Goal: Navigation & Orientation: Find specific page/section

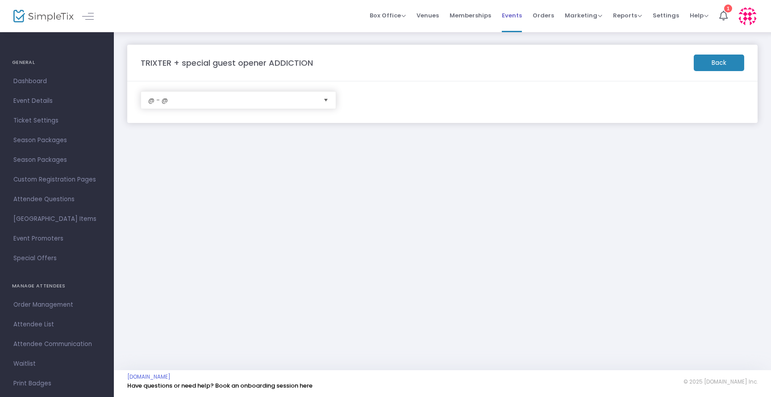
click at [517, 16] on span "Events" at bounding box center [512, 15] width 20 height 23
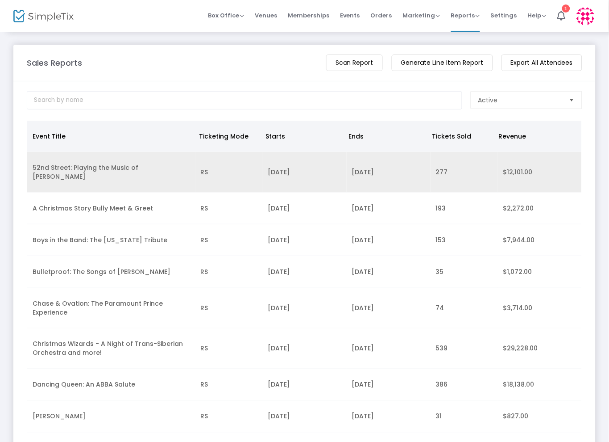
click at [141, 176] on td "52nd Street: Playing the Music of [PERSON_NAME]" at bounding box center [111, 172] width 168 height 41
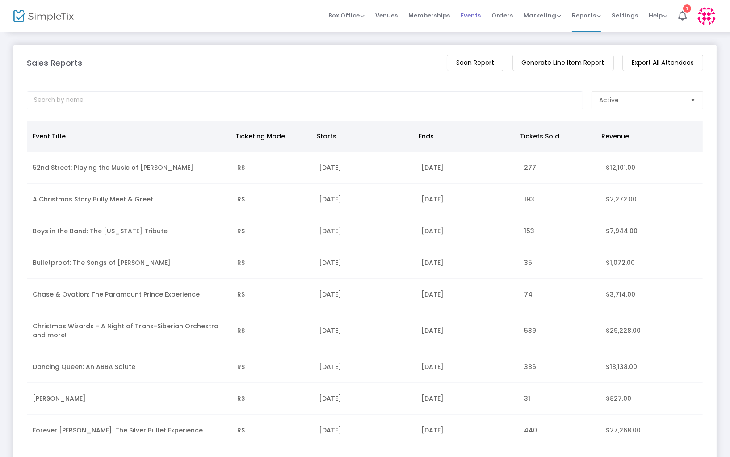
click at [476, 14] on span "Events" at bounding box center [470, 15] width 20 height 23
